Goal: Task Accomplishment & Management: Manage account settings

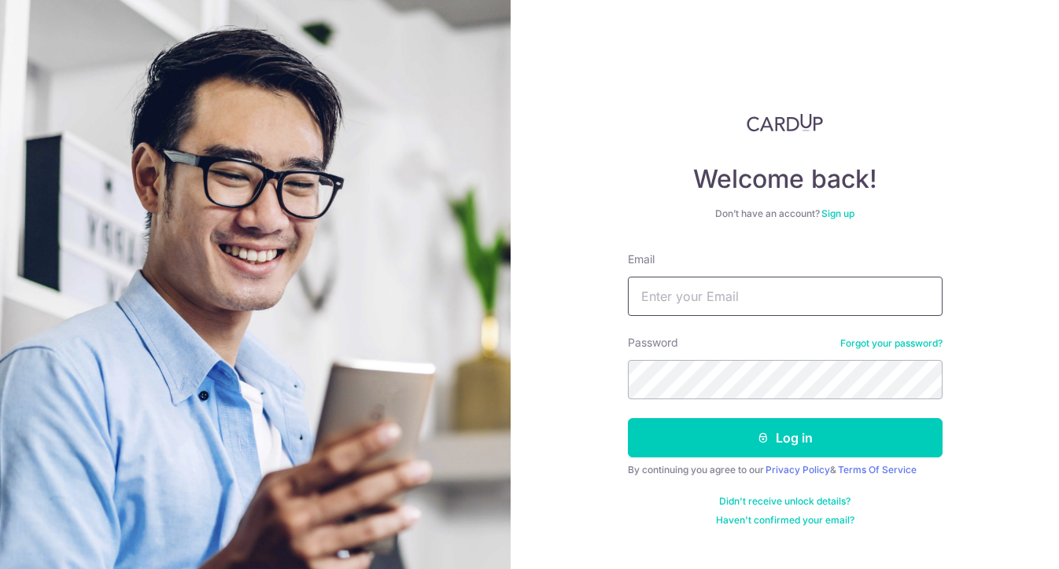
type input "[EMAIL_ADDRESS][DOMAIN_NAME]"
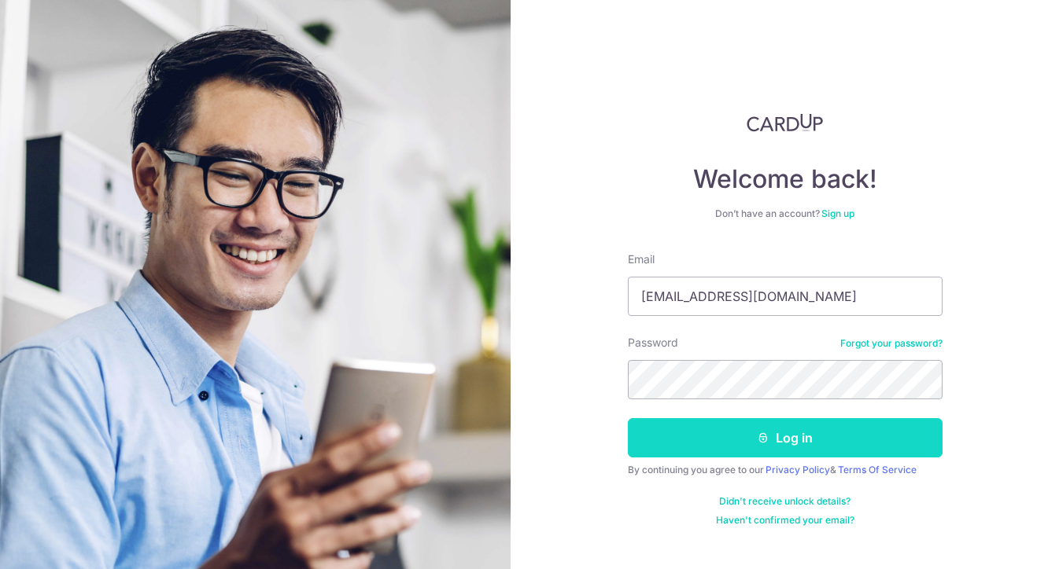
click at [673, 445] on button "Log in" at bounding box center [785, 437] width 315 height 39
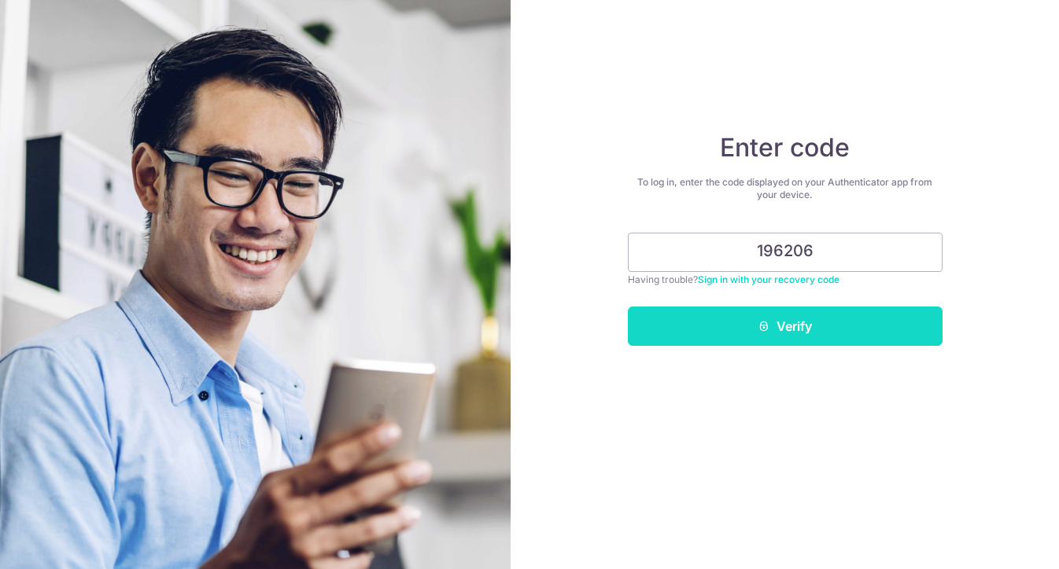
type input "196206"
click at [819, 332] on button "Verify" at bounding box center [785, 326] width 315 height 39
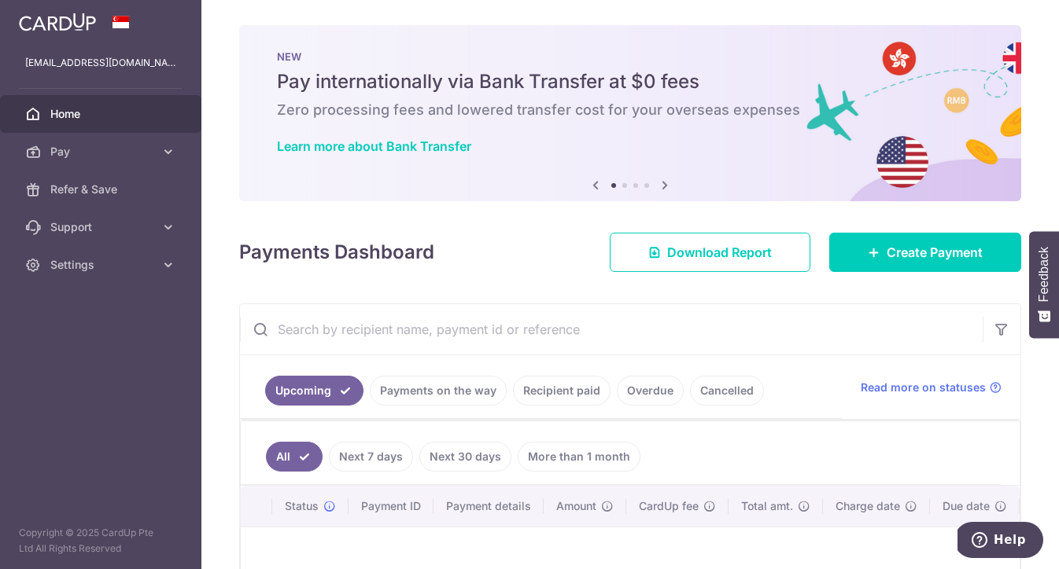
click at [658, 185] on icon at bounding box center [664, 185] width 19 height 20
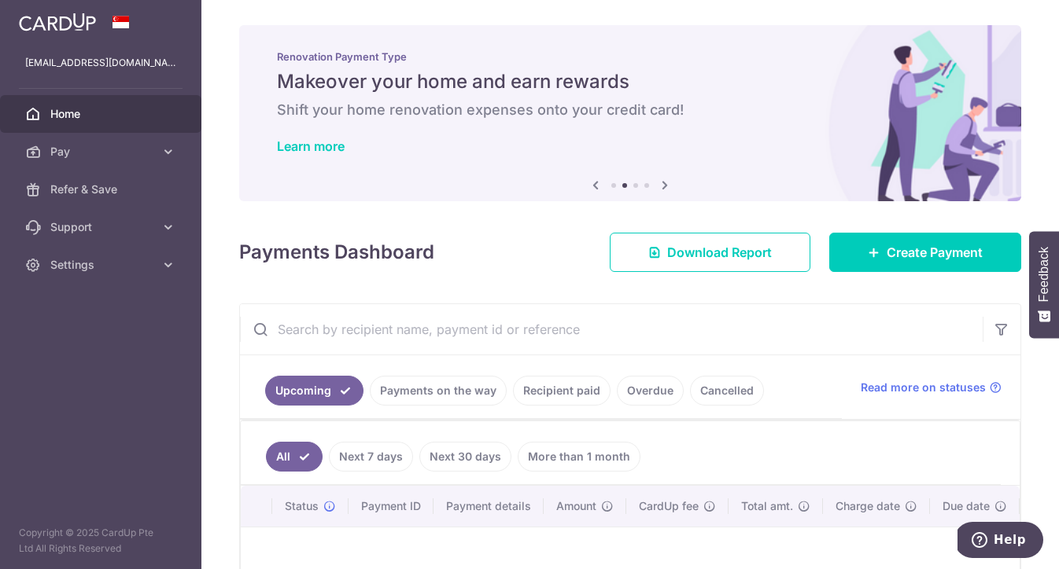
click at [658, 185] on icon at bounding box center [664, 185] width 19 height 20
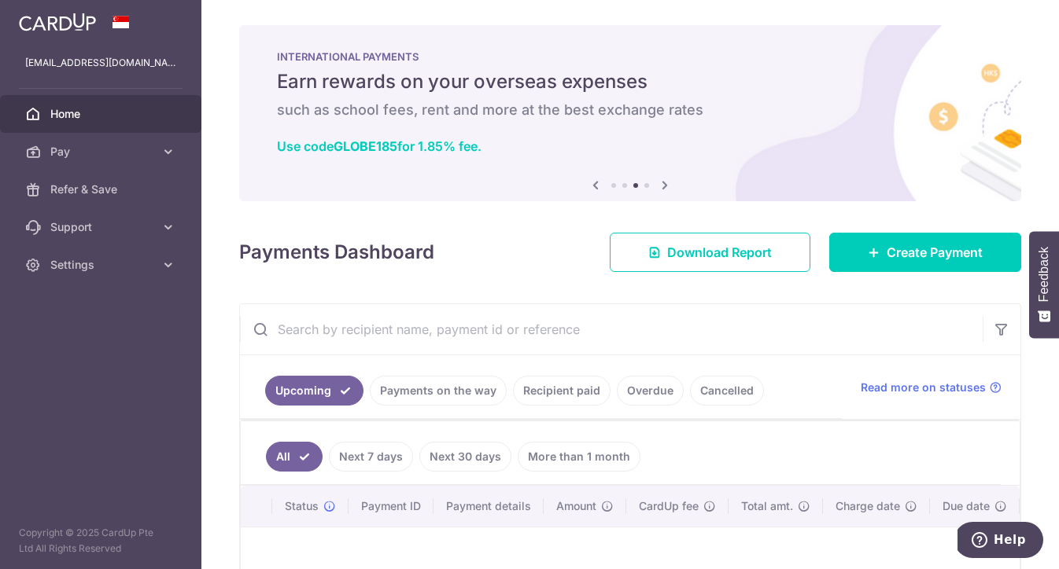
click at [658, 185] on icon at bounding box center [664, 185] width 19 height 20
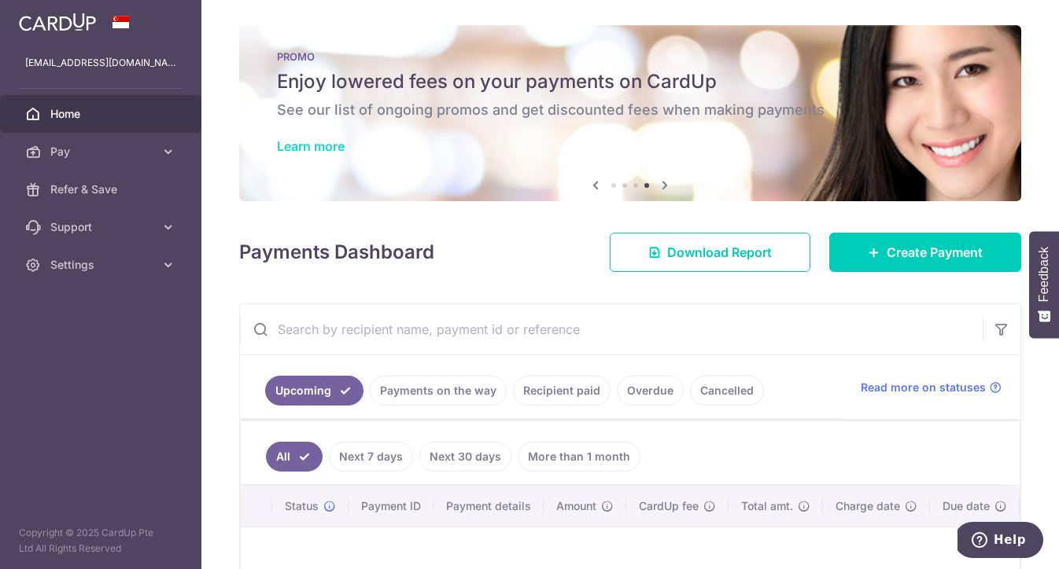
click at [334, 147] on link "Learn more" at bounding box center [311, 146] width 68 height 16
